Goal: Task Accomplishment & Management: Use online tool/utility

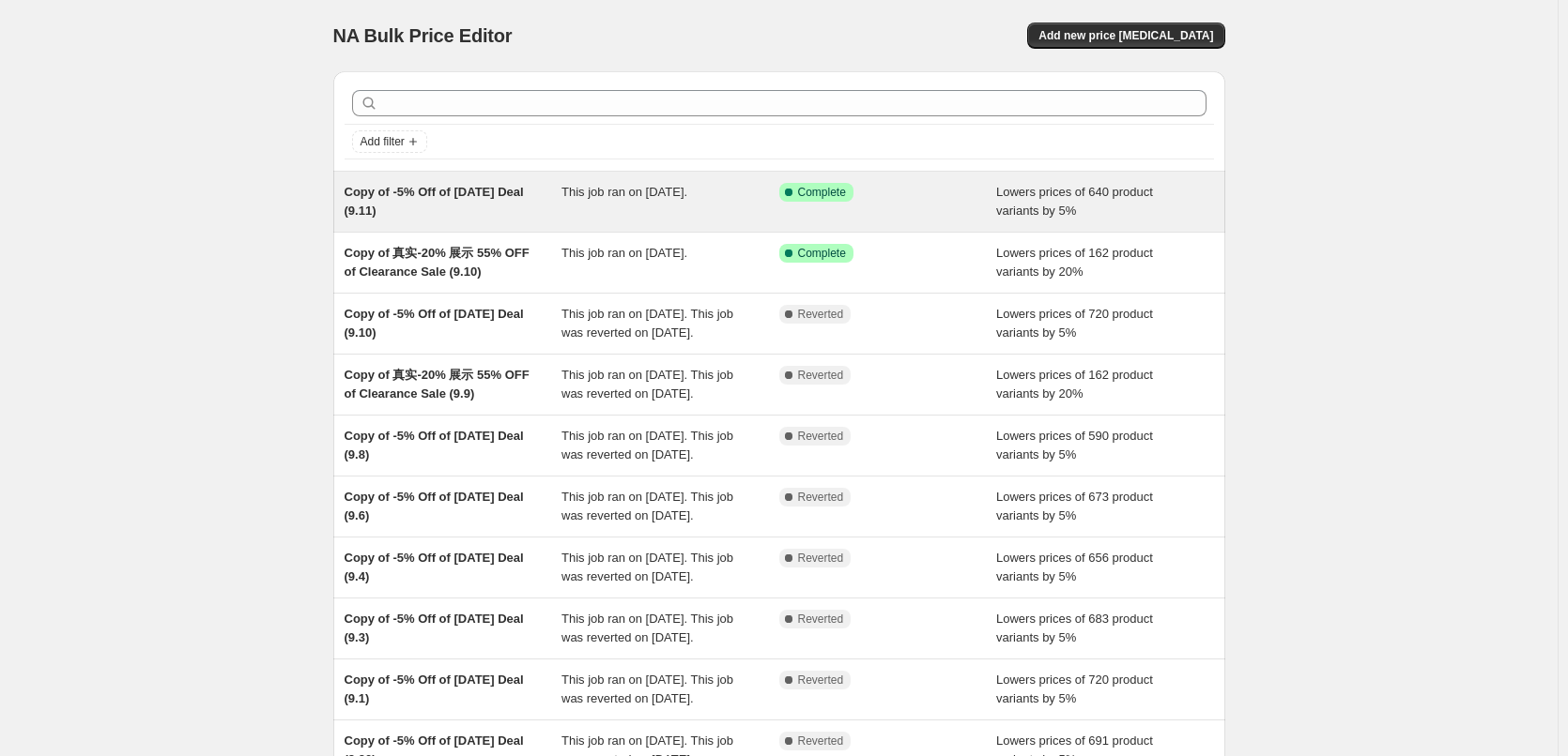
click at [676, 202] on div "This job ran on [DATE]." at bounding box center [671, 202] width 218 height 38
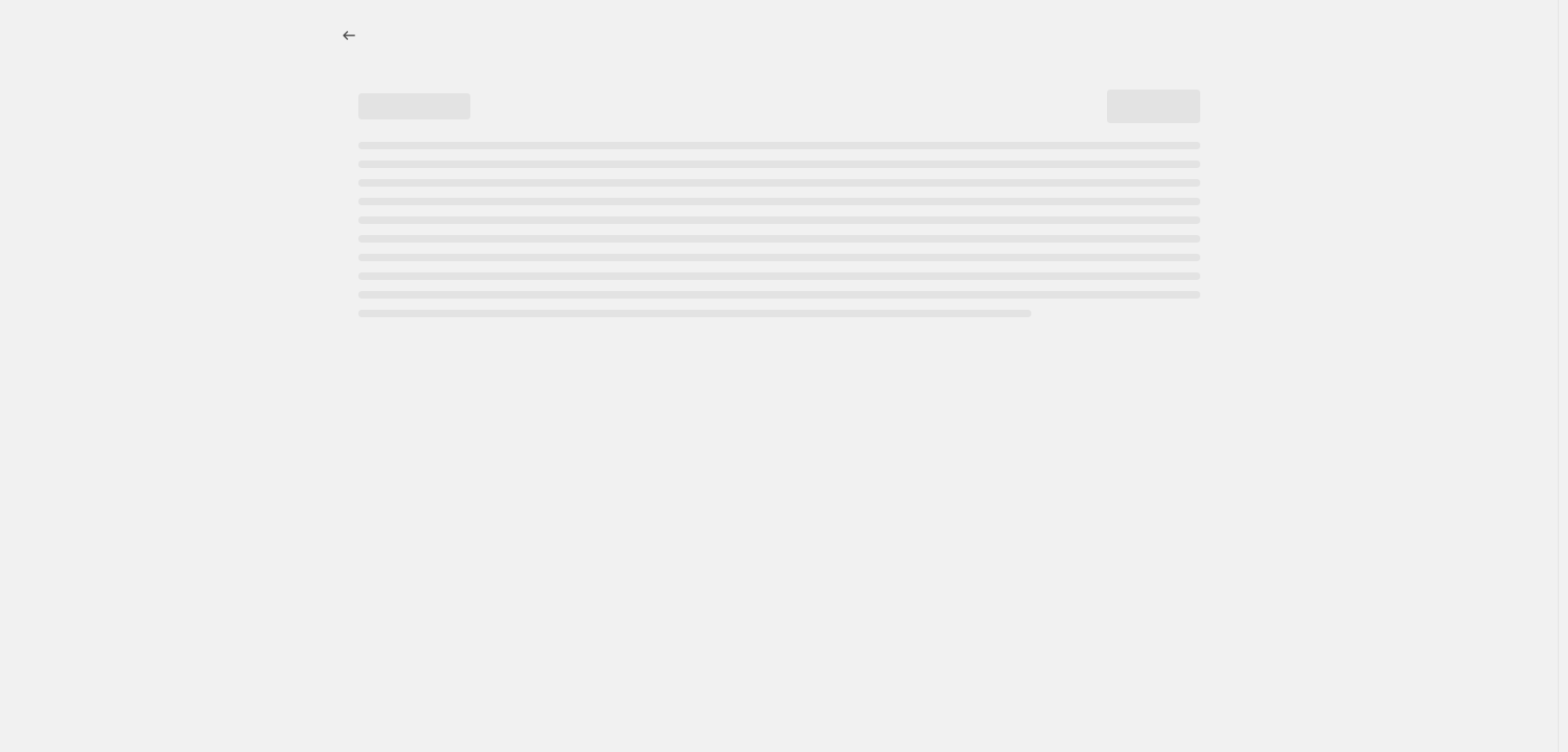
select select "percentage"
select select "pp"
select select "collection"
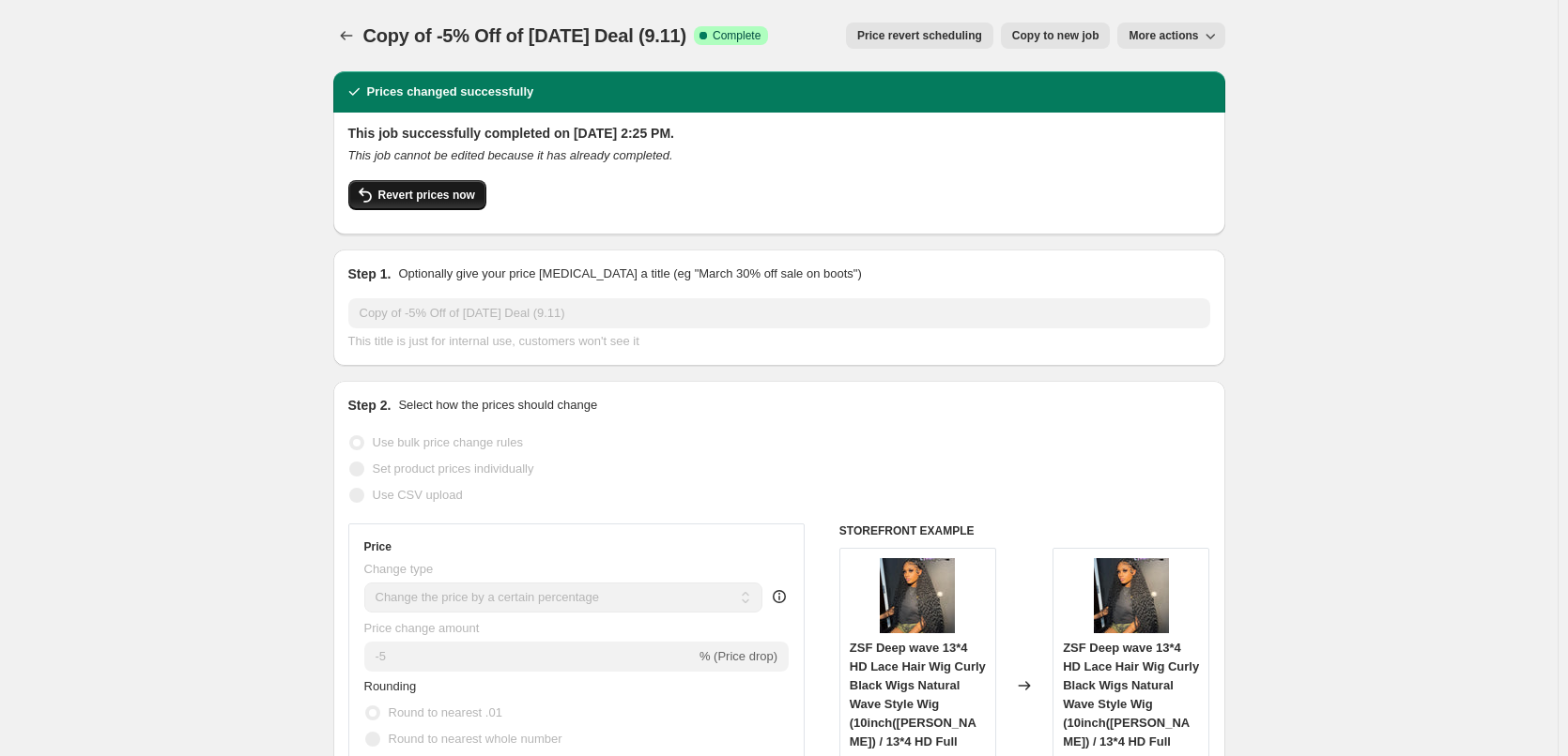
click at [447, 190] on span "Revert prices now" at bounding box center [426, 196] width 97 height 15
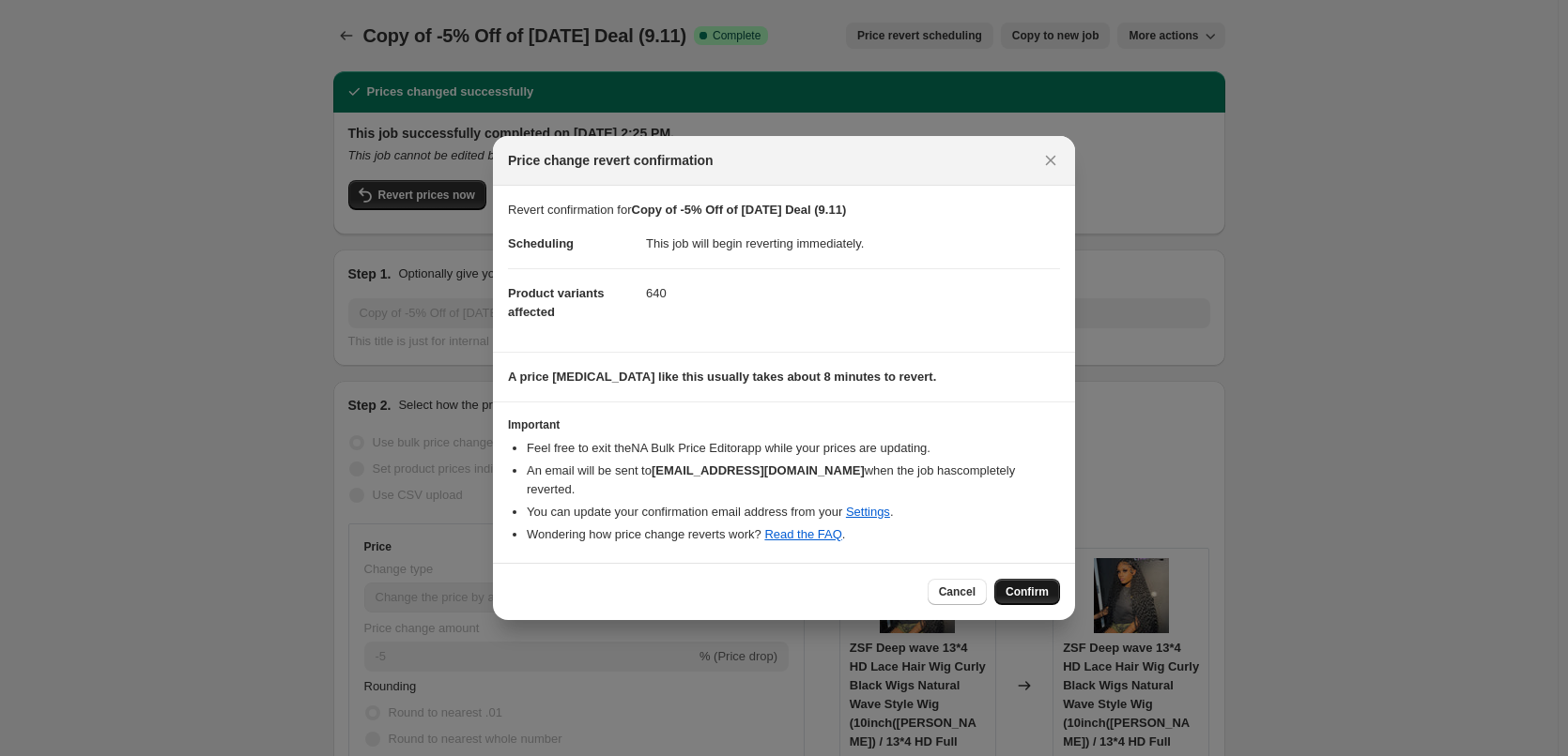
click at [1024, 585] on span "Confirm" at bounding box center [1027, 592] width 43 height 15
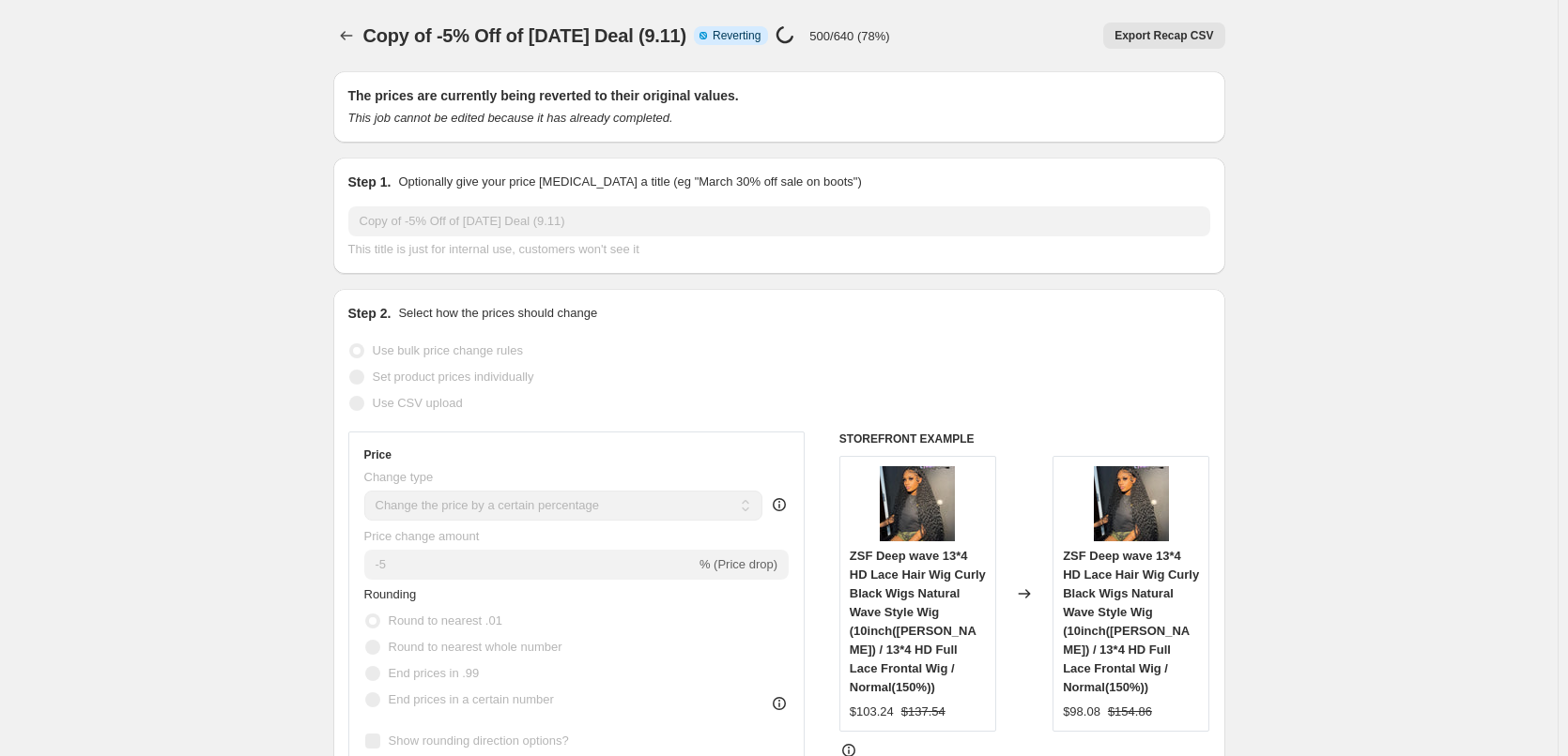
select select "percentage"
select select "pp"
select select "collection"
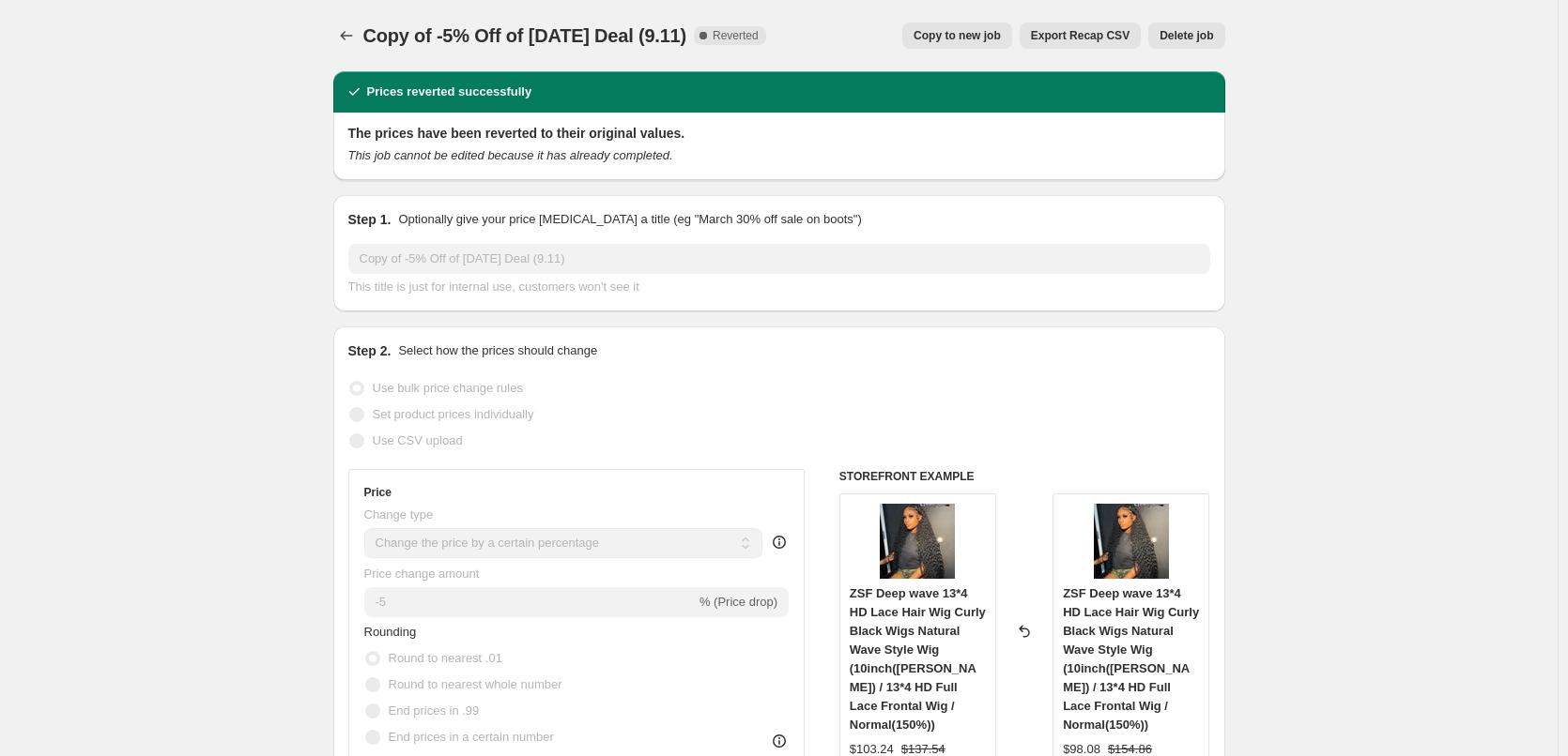
click at [967, 31] on span "Copy to new job" at bounding box center [957, 36] width 87 height 15
select select "percentage"
select select "pp"
select select "collection"
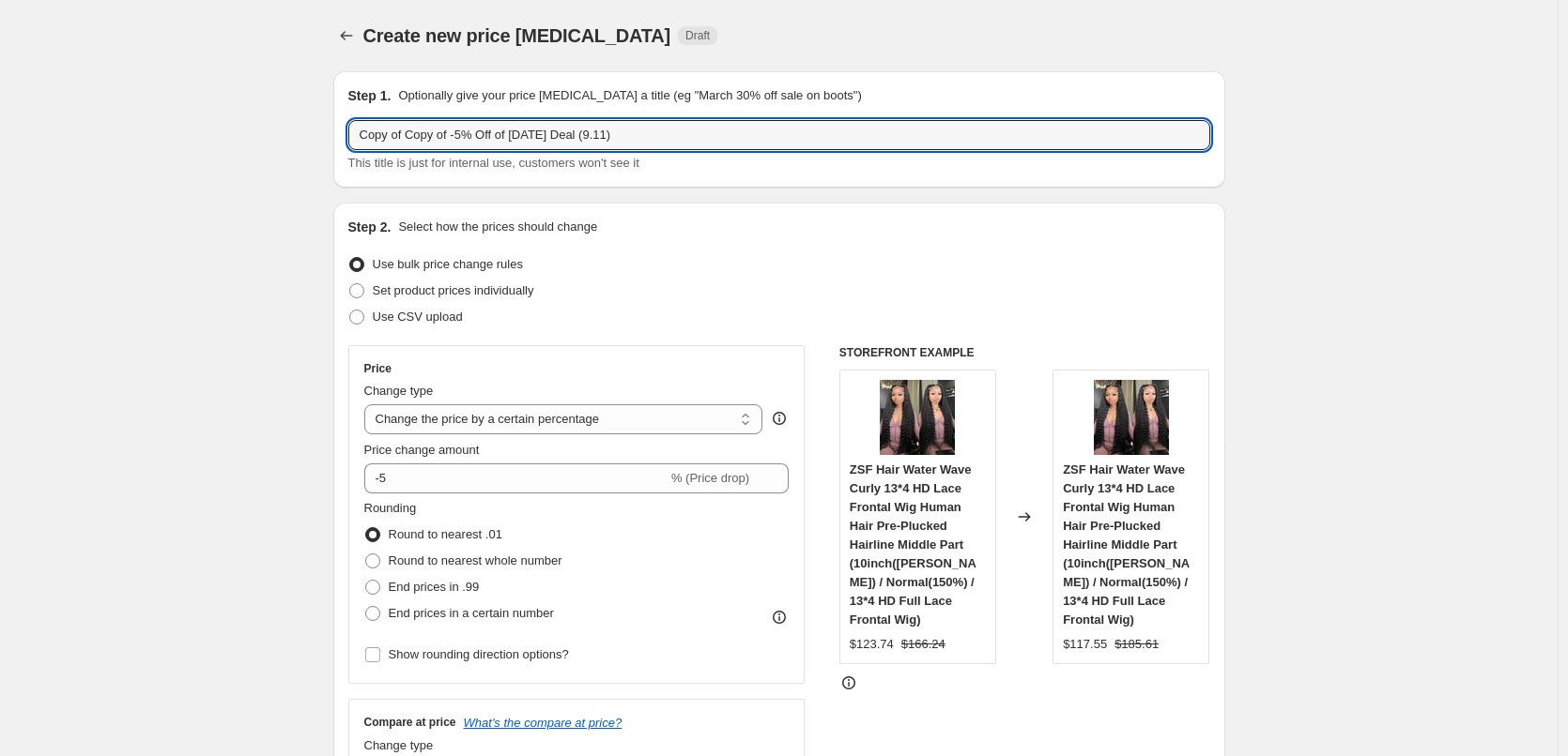
drag, startPoint x: 407, startPoint y: 139, endPoint x: 336, endPoint y: 127, distance: 72.0
click at [367, 134] on input "Copy of -5% Off of [DATE] Deal (9.11)" at bounding box center [779, 135] width 862 height 30
click at [557, 134] on input "Copy of -5% Off of [DATE] Deal (9.11)" at bounding box center [779, 135] width 862 height 30
type input "Copy of -5% Off of [DATE] Deal (9.13)"
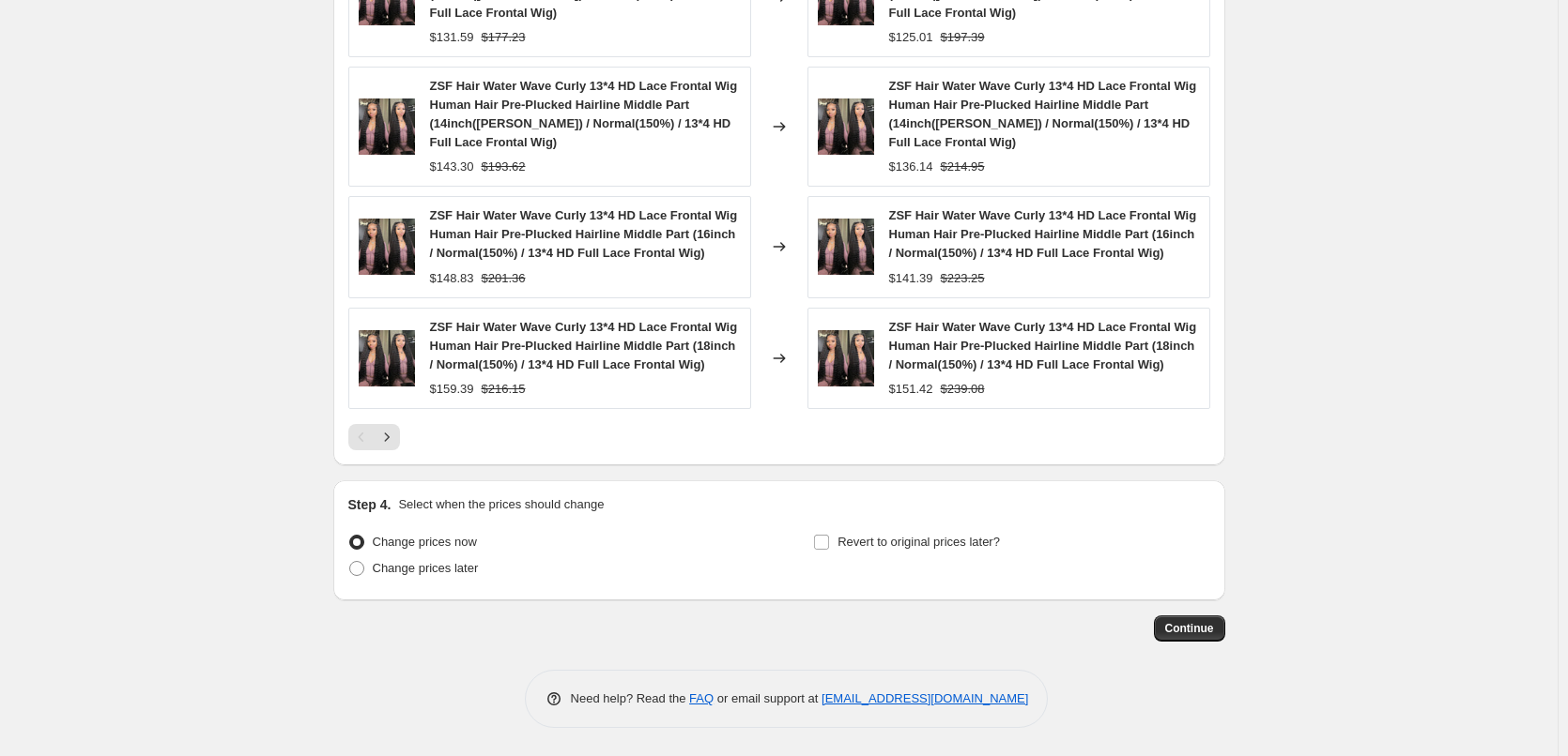
scroll to position [1770, 0]
click at [1194, 632] on span "Continue" at bounding box center [1189, 629] width 49 height 15
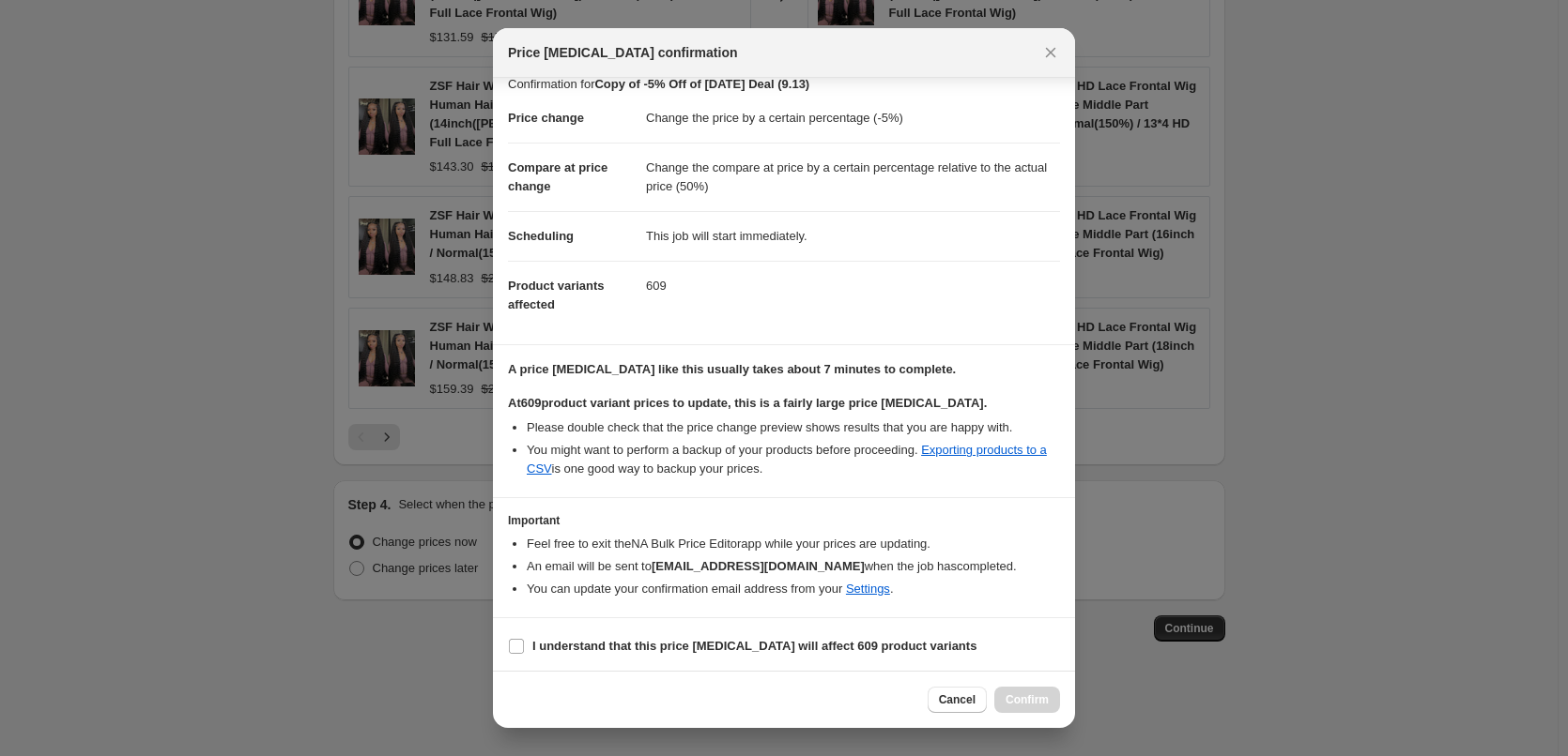
scroll to position [22, 0]
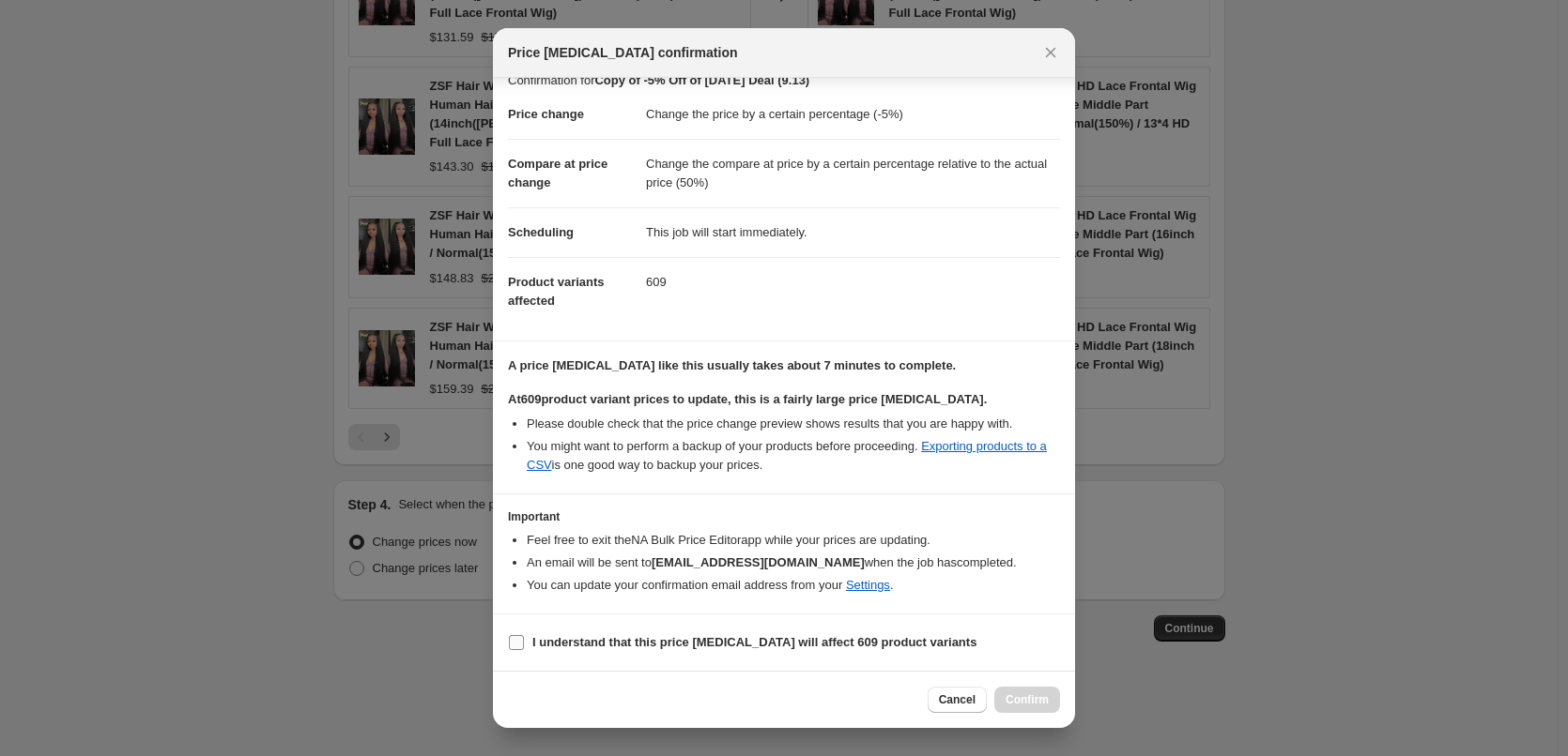
click at [516, 645] on input "I understand that this price [MEDICAL_DATA] will affect 609 product variants" at bounding box center [516, 643] width 15 height 15
checkbox input "true"
click at [1025, 700] on span "Confirm" at bounding box center [1027, 700] width 43 height 15
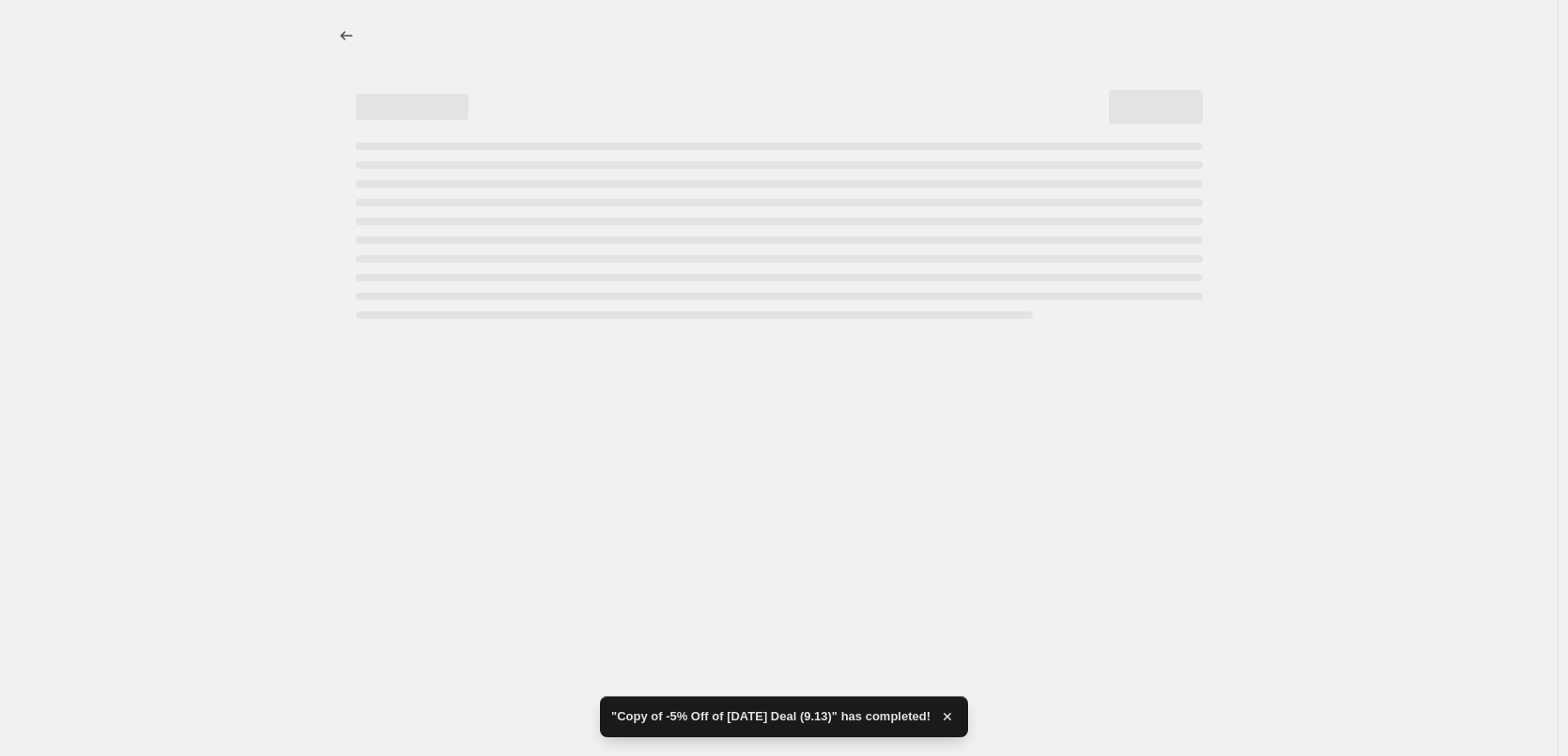
select select "percentage"
select select "pp"
select select "collection"
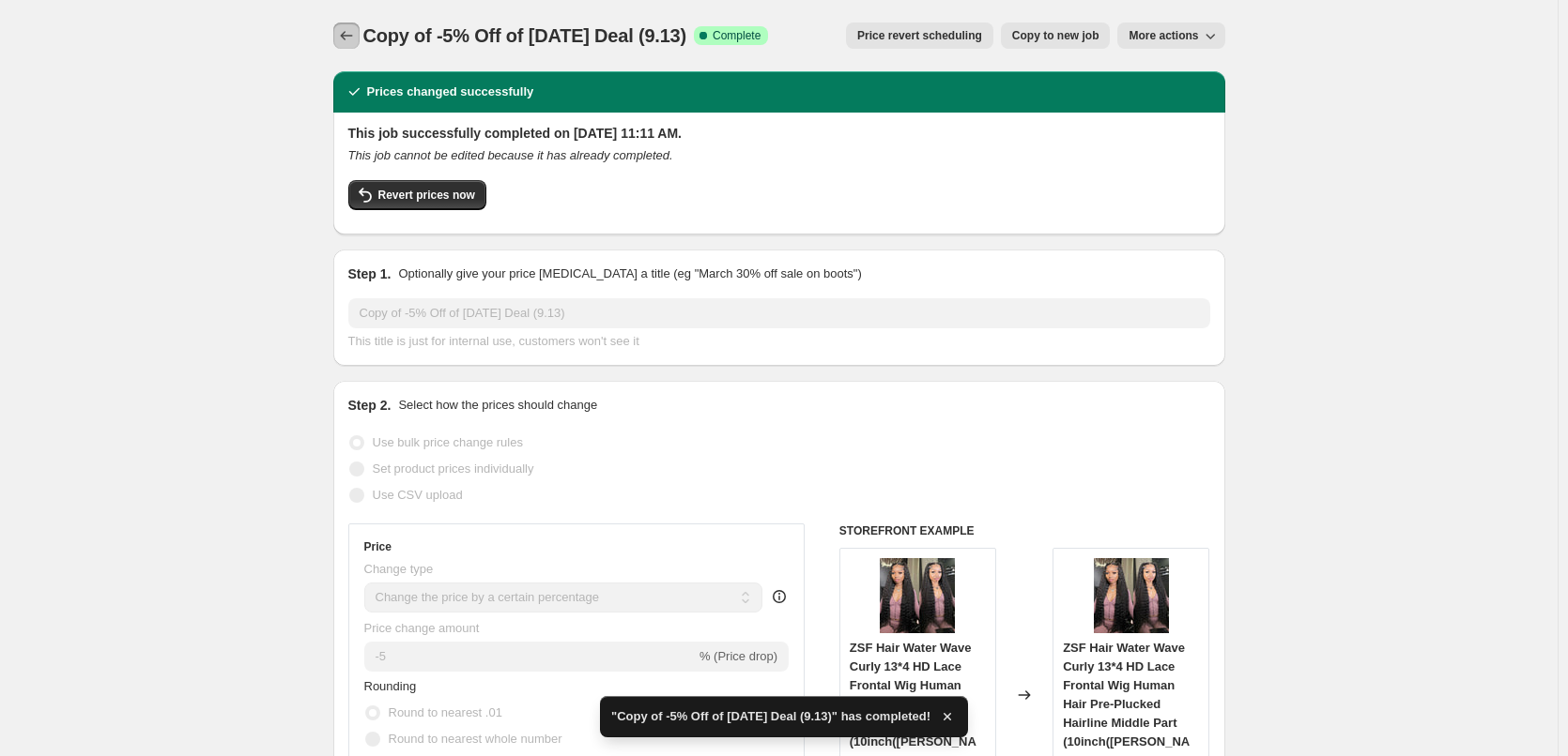
click at [348, 38] on icon "Price change jobs" at bounding box center [346, 36] width 19 height 19
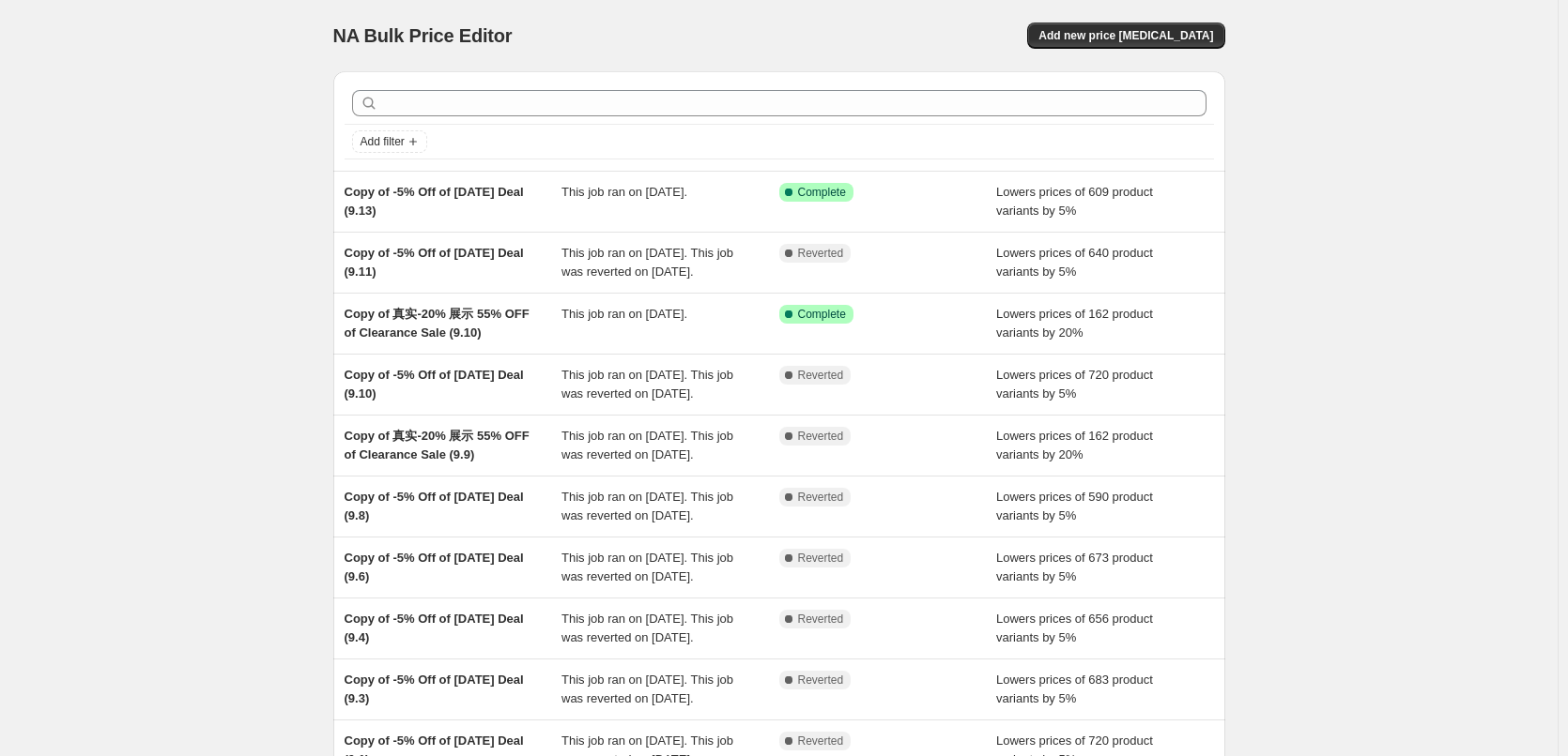
click at [62, 130] on div "NA Bulk Price Editor. This page is ready NA Bulk Price Editor Add new price [ME…" at bounding box center [779, 483] width 1558 height 967
